Goal: Find specific page/section: Find specific page/section

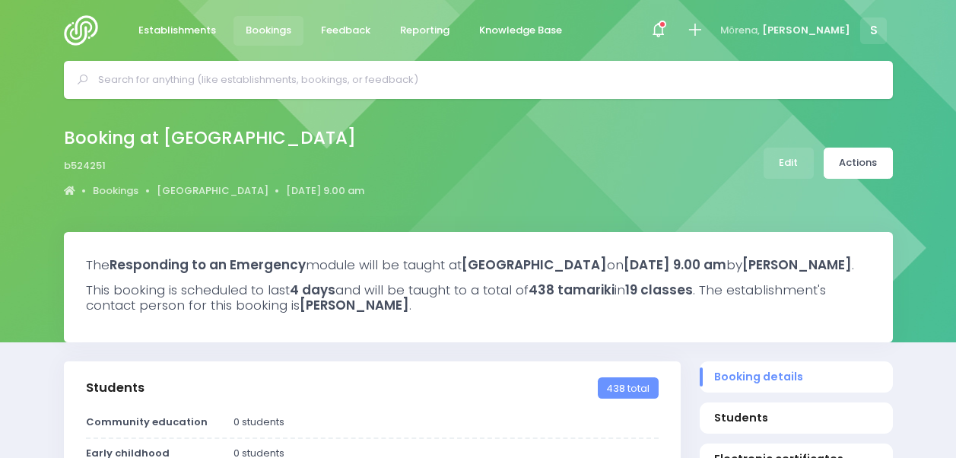
select select "5"
click at [152, 29] on span "Establishments" at bounding box center [177, 30] width 78 height 15
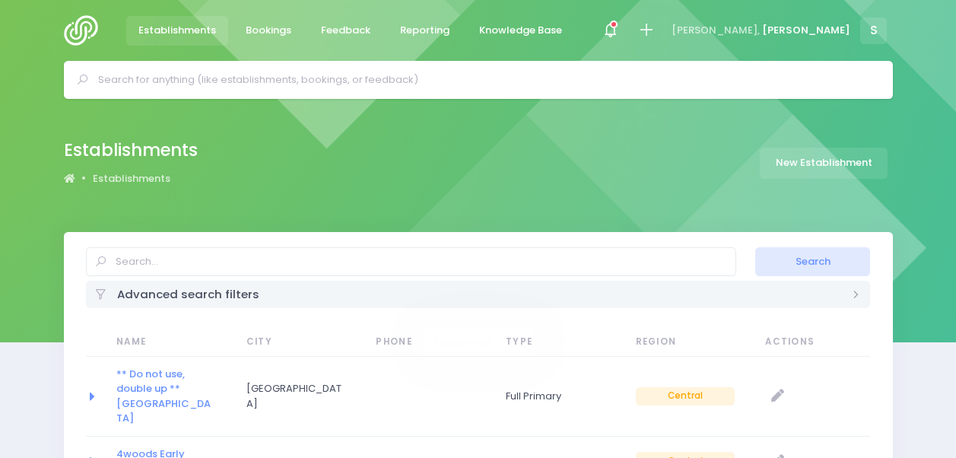
select select
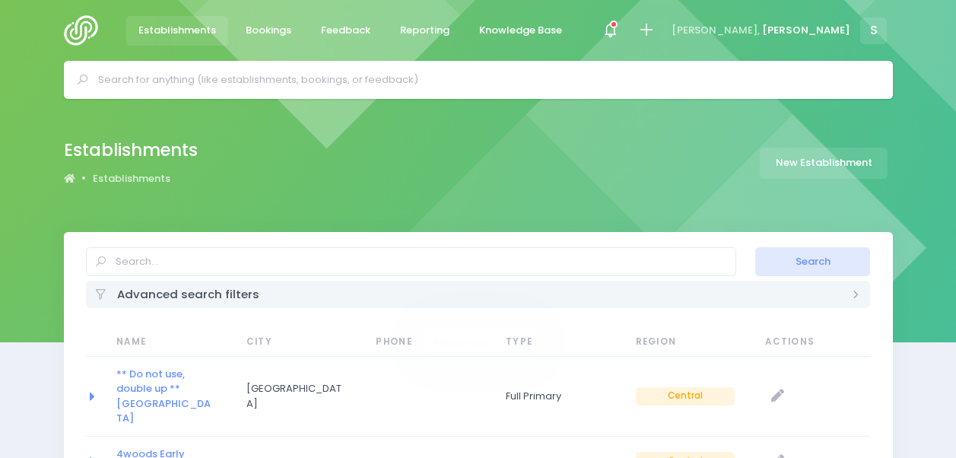
select select "20"
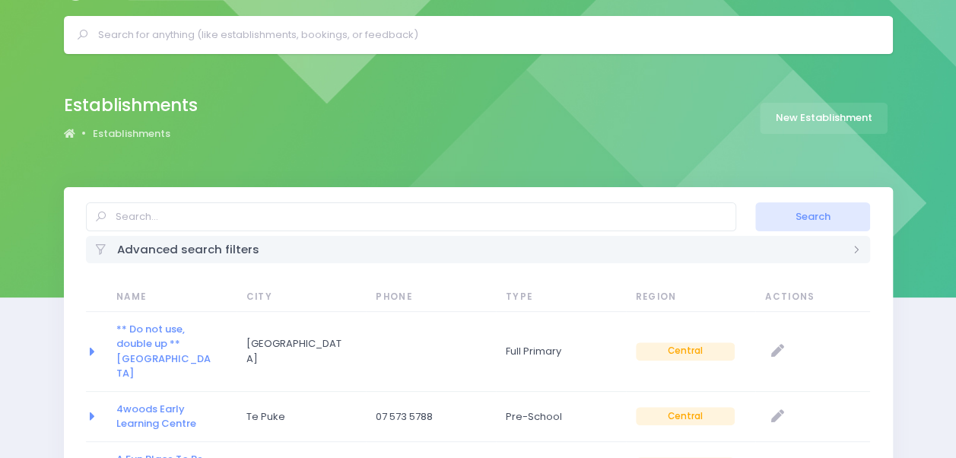
scroll to position [46, 0]
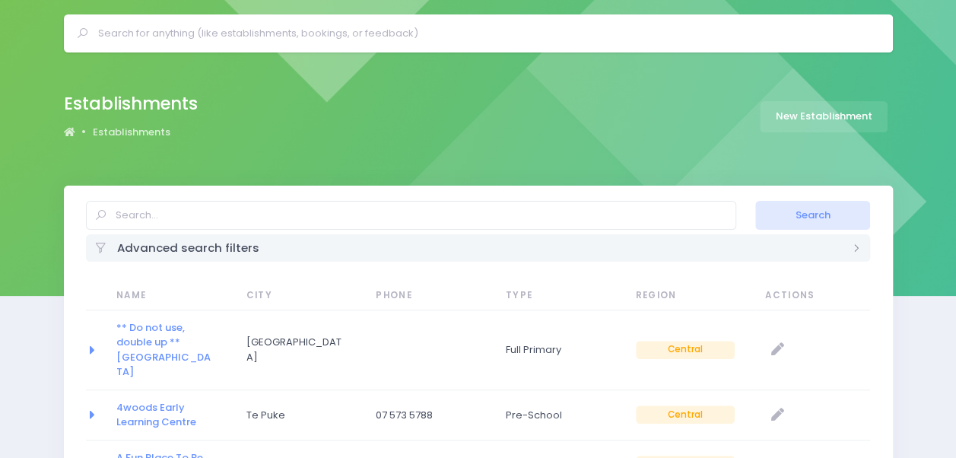
click at [211, 246] on div "Advanced search filters" at bounding box center [478, 247] width 785 height 27
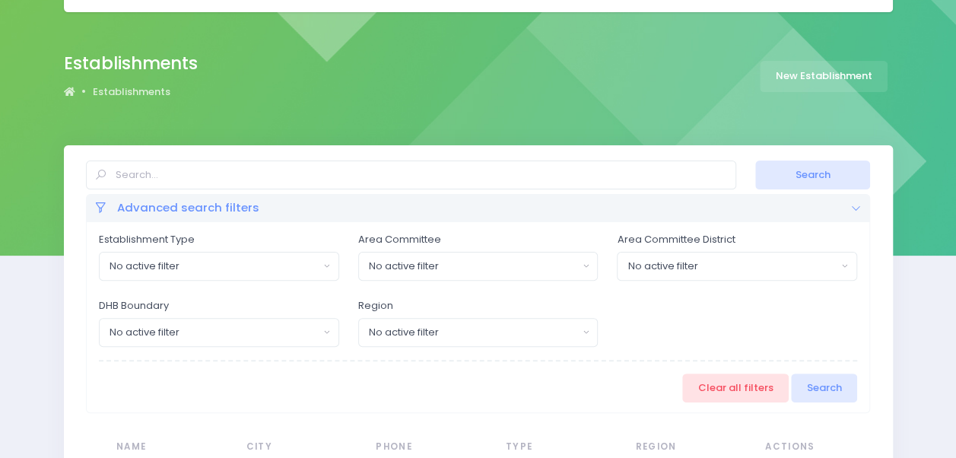
scroll to position [84, 0]
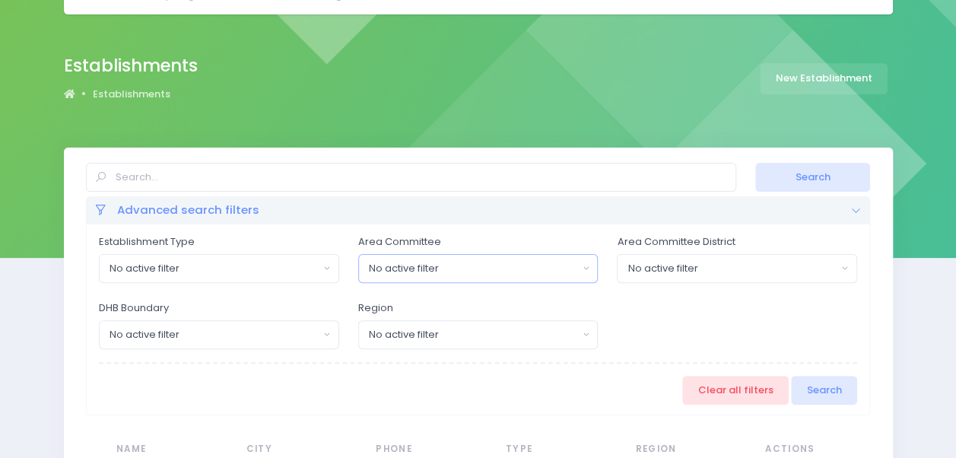
click at [462, 262] on div "No active filter" at bounding box center [473, 268] width 209 height 15
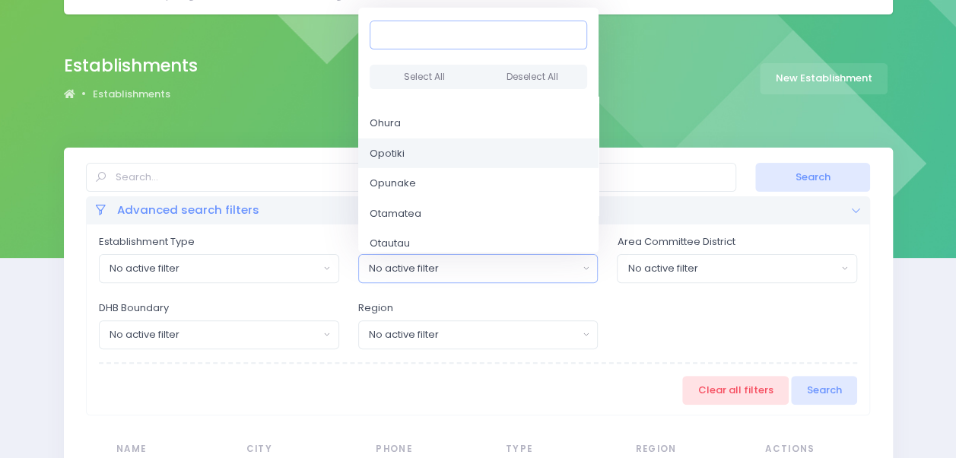
scroll to position [2392, 0]
click at [432, 151] on link "Opotiki" at bounding box center [478, 153] width 240 height 30
select select "Opotiki"
click at [261, 261] on div "No active filter" at bounding box center [213, 268] width 209 height 15
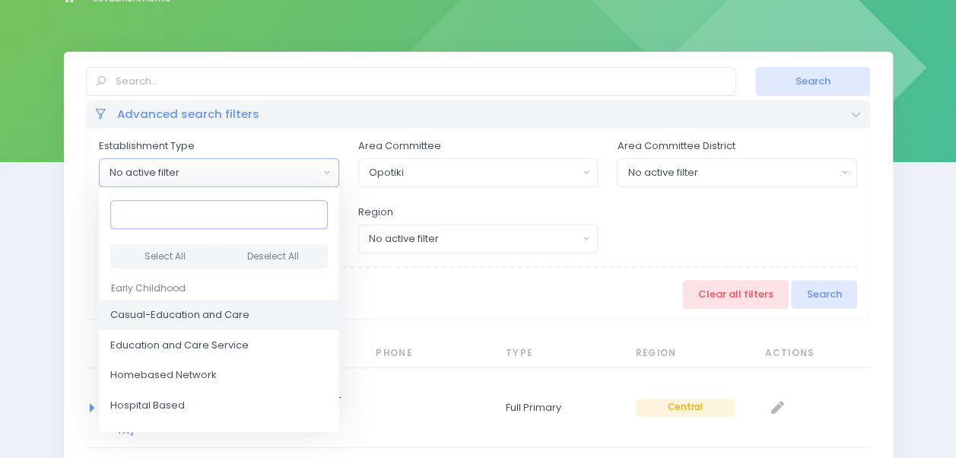
scroll to position [182, 0]
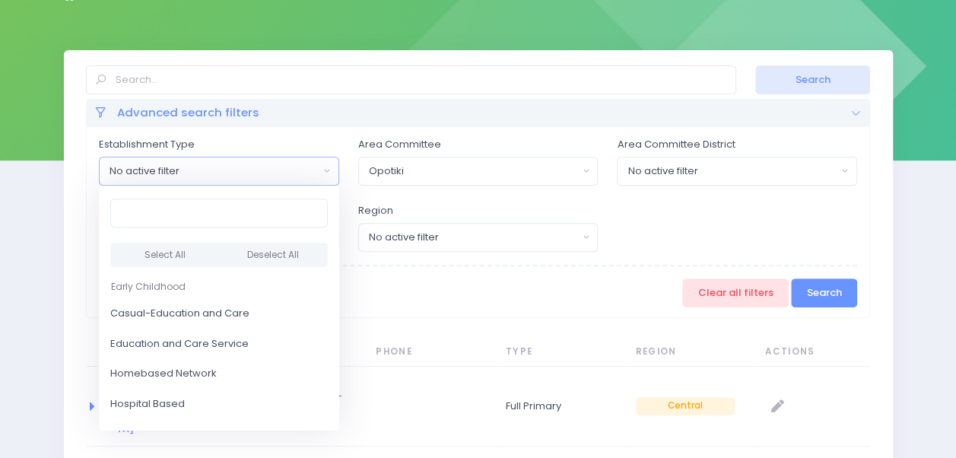
click at [848, 289] on button "Search" at bounding box center [824, 292] width 66 height 29
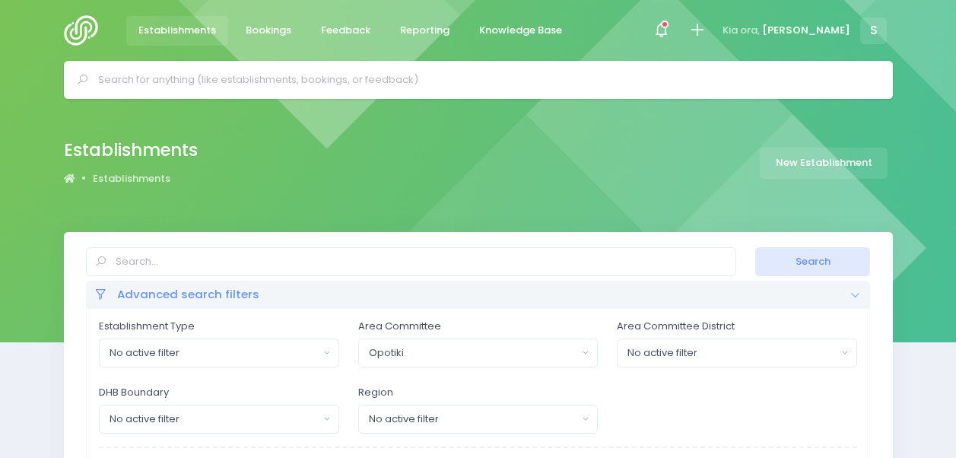
select select
select select "20"
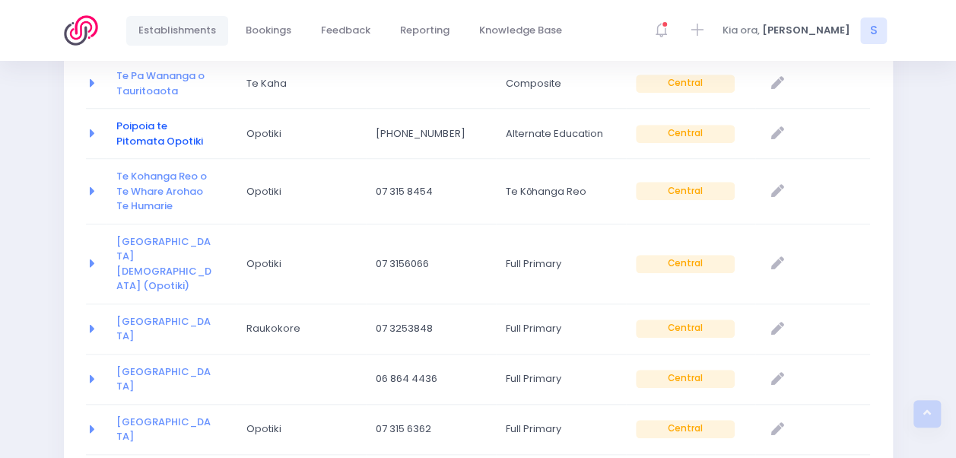
scroll to position [499, 0]
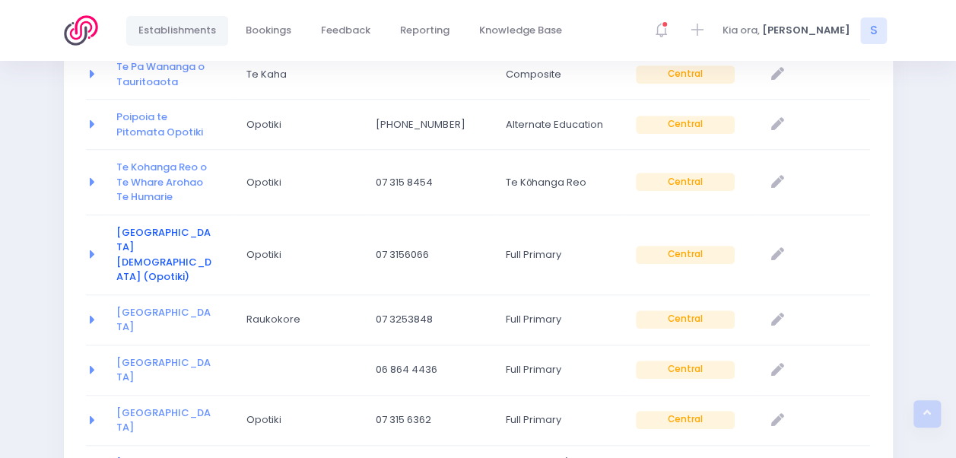
click at [142, 243] on link "[GEOGRAPHIC_DATA][DEMOGRAPHIC_DATA] (Opotiki)" at bounding box center [163, 254] width 95 height 59
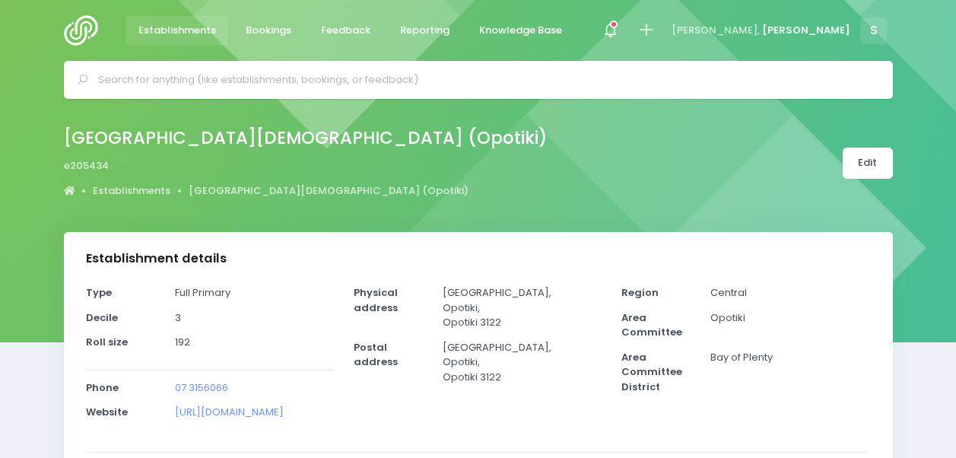
select select "5"
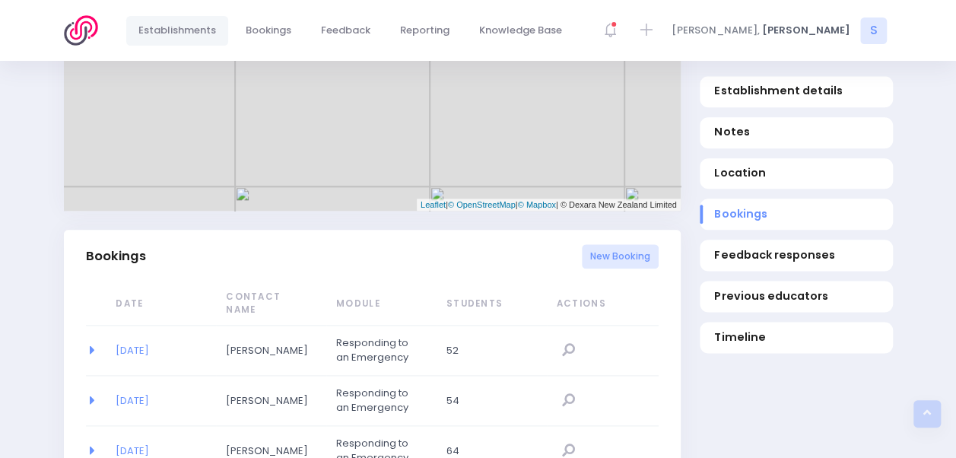
scroll to position [810, 0]
click at [640, 141] on div "+ − Leaflet | © OpenStreetMap | © Mapbox | © Dexara New Zealand Limited" at bounding box center [372, 59] width 617 height 304
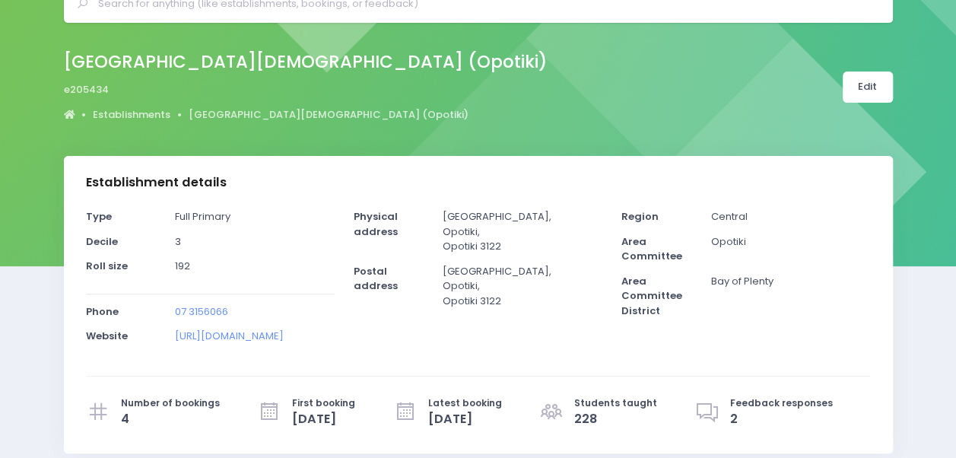
scroll to position [73, 0]
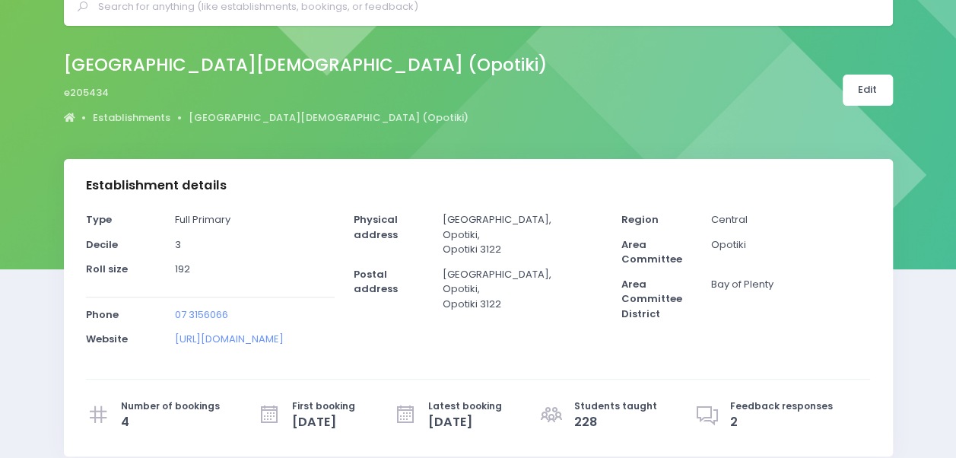
click at [797, 342] on div "Region Central Area Committee Opotiki Area Committee District Bay of [GEOGRAPHI…" at bounding box center [746, 284] width 268 height 144
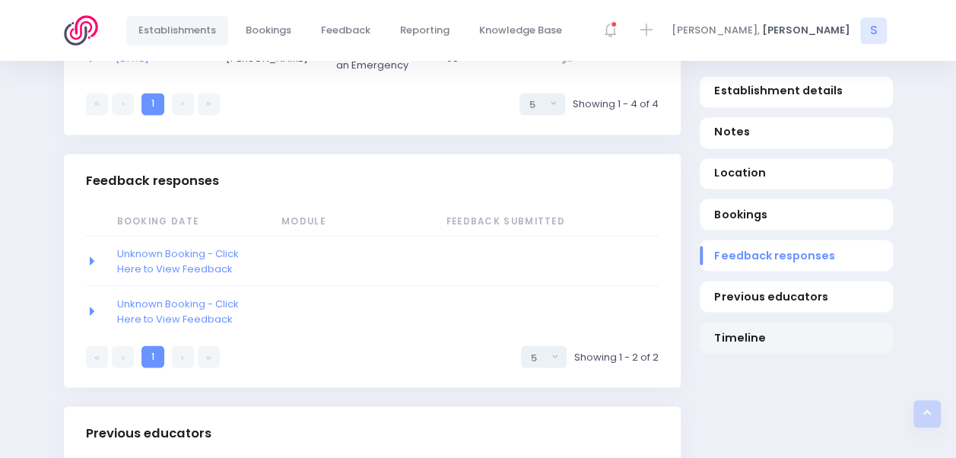
scroll to position [1253, 0]
click at [184, 248] on link "Unknown Booking - Click Here to View Feedback" at bounding box center [178, 261] width 122 height 30
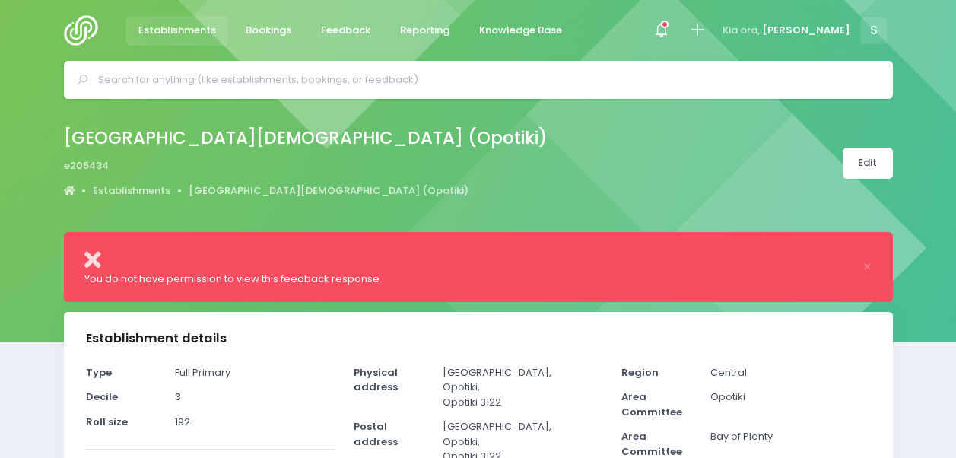
select select "5"
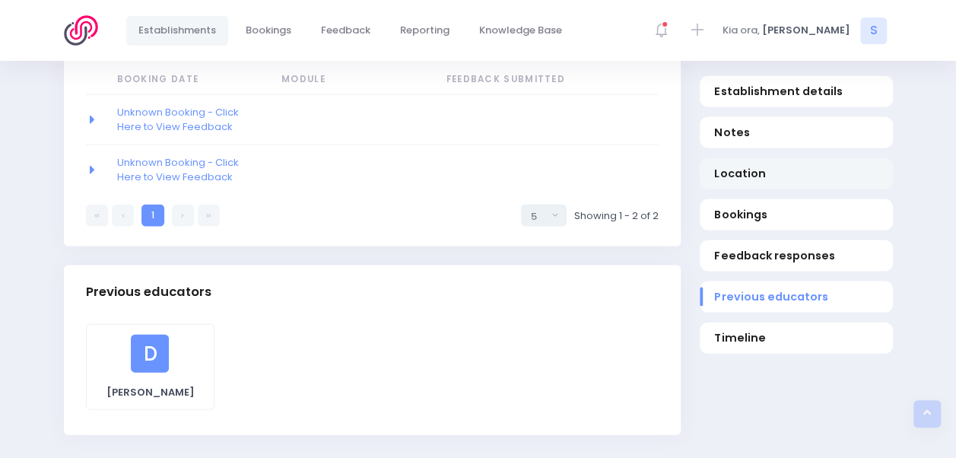
scroll to position [1475, 0]
